Goal: Find specific page/section: Find specific page/section

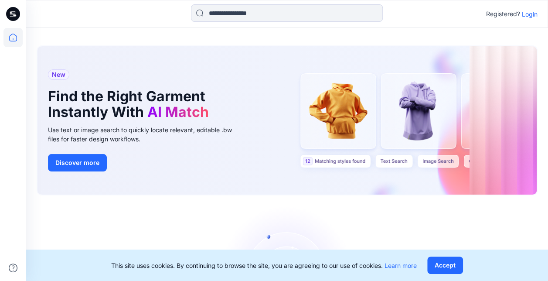
click at [531, 14] on p "Login" at bounding box center [530, 14] width 16 height 9
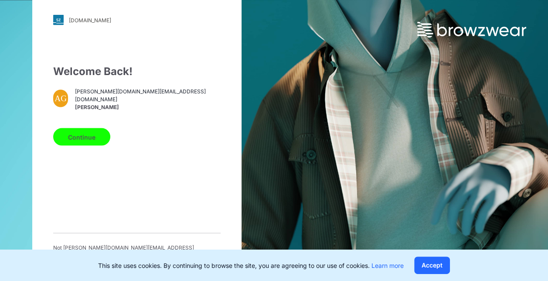
click at [72, 145] on button "Continue" at bounding box center [81, 136] width 57 height 17
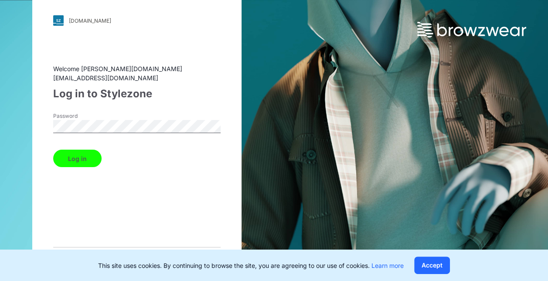
click at [53, 150] on button "Log in" at bounding box center [77, 158] width 48 height 17
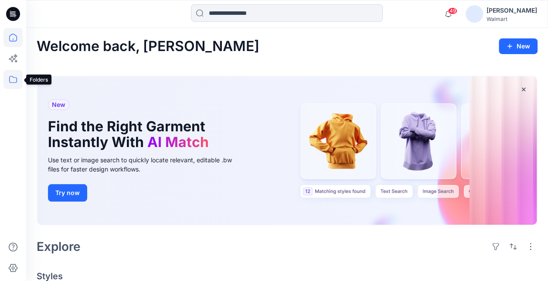
click at [10, 79] on icon at bounding box center [12, 79] width 19 height 19
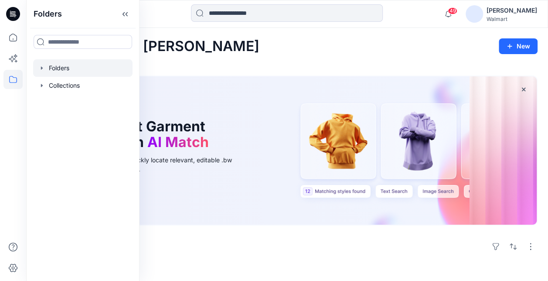
click at [44, 66] on icon "button" at bounding box center [41, 68] width 7 height 7
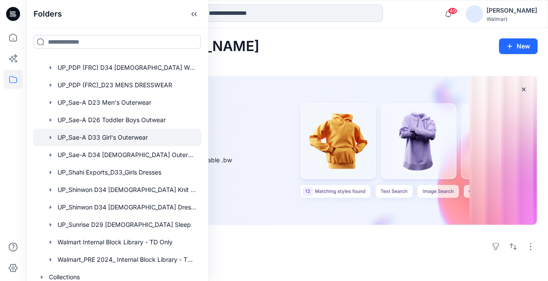
scroll to position [843, 0]
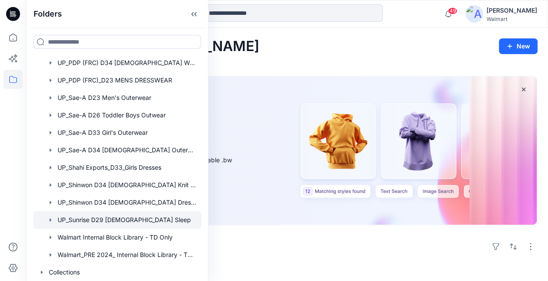
click at [105, 224] on div at bounding box center [117, 219] width 168 height 17
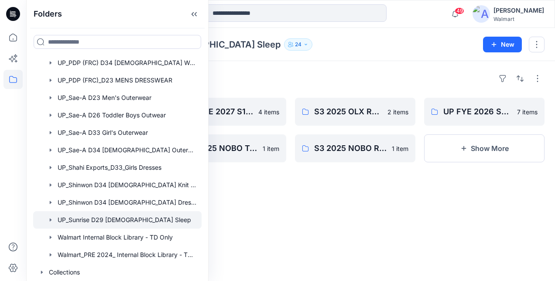
click at [280, 81] on div "Folders" at bounding box center [291, 79] width 508 height 14
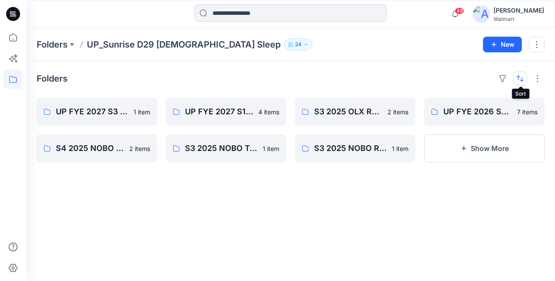
click at [522, 81] on button "button" at bounding box center [520, 79] width 14 height 14
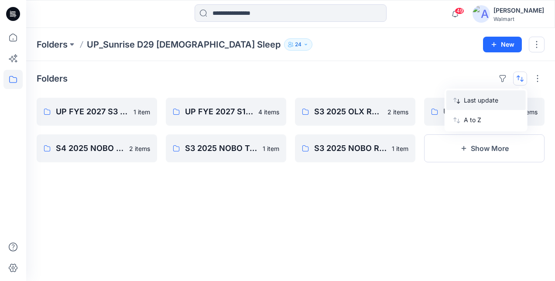
click at [489, 97] on p "Last update" at bounding box center [491, 100] width 55 height 9
click at [463, 101] on button "Last update" at bounding box center [485, 100] width 79 height 20
click at [278, 69] on div "Folders Last update A to Z UP FYE 2027 S3 Sunrise D29 [DEMOGRAPHIC_DATA] sleep …" at bounding box center [290, 171] width 529 height 220
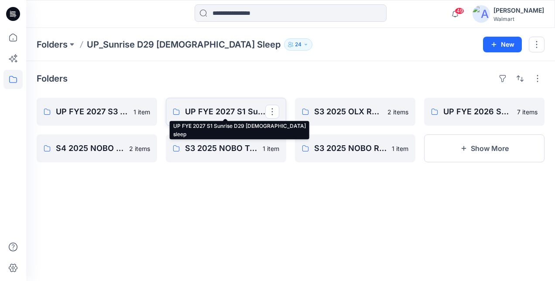
click at [236, 116] on p "UP FYE 2027 S1 Sunrise D29 [DEMOGRAPHIC_DATA] sleep" at bounding box center [225, 112] width 80 height 12
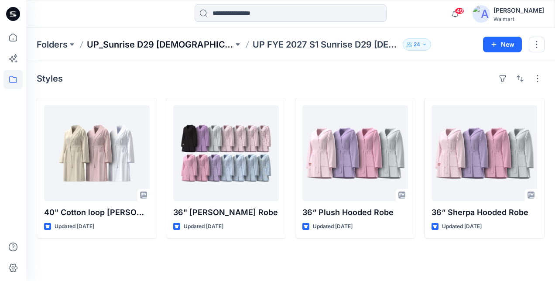
click at [197, 47] on p "UP_Sunrise D29 [DEMOGRAPHIC_DATA] Sleep" at bounding box center [160, 44] width 147 height 12
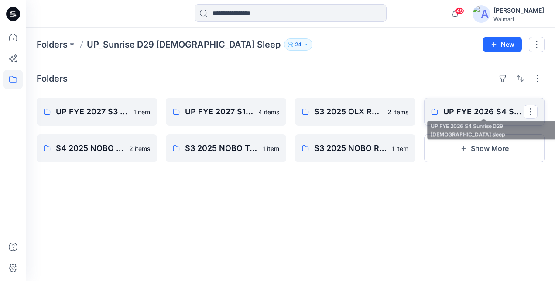
click at [471, 108] on p "UP FYE 2026 S4 Sunrise D29 [DEMOGRAPHIC_DATA] sleep" at bounding box center [483, 112] width 80 height 12
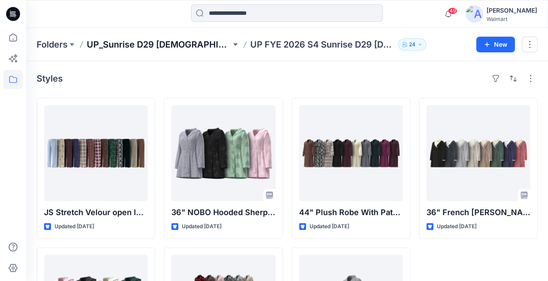
click at [192, 49] on p "UP_Sunrise D29 [DEMOGRAPHIC_DATA] Sleep" at bounding box center [159, 44] width 144 height 12
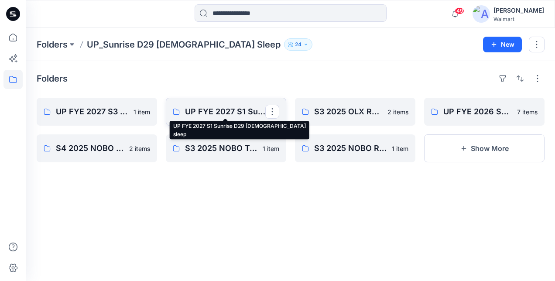
click at [249, 111] on p "UP FYE 2027 S1 Sunrise D29 [DEMOGRAPHIC_DATA] sleep" at bounding box center [225, 112] width 80 height 12
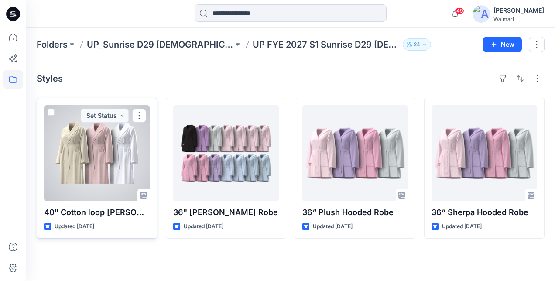
click at [75, 163] on div at bounding box center [97, 153] width 106 height 96
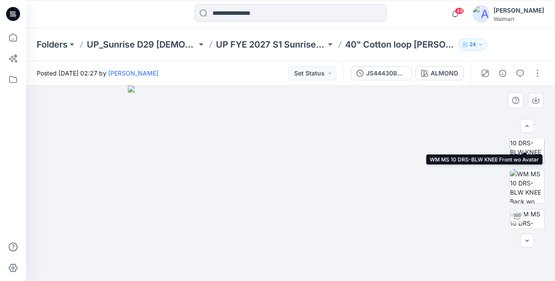
scroll to position [174, 0]
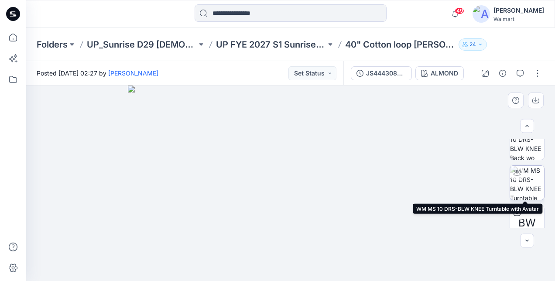
click at [529, 180] on img at bounding box center [527, 183] width 34 height 34
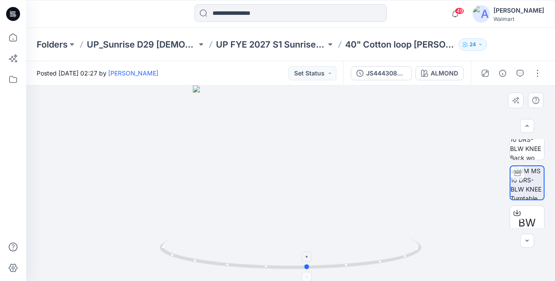
drag, startPoint x: 328, startPoint y: 249, endPoint x: 345, endPoint y: 240, distance: 19.3
click at [345, 240] on icon at bounding box center [292, 255] width 264 height 33
drag, startPoint x: 304, startPoint y: 120, endPoint x: 308, endPoint y: 203, distance: 83.0
click at [308, 203] on img at bounding box center [290, 157] width 459 height 246
